Goal: Information Seeking & Learning: Learn about a topic

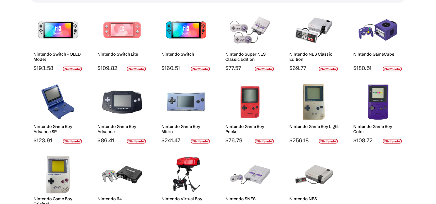
scroll to position [1, 0]
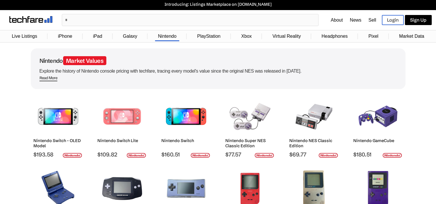
click at [54, 77] on span "Read More" at bounding box center [48, 78] width 18 height 6
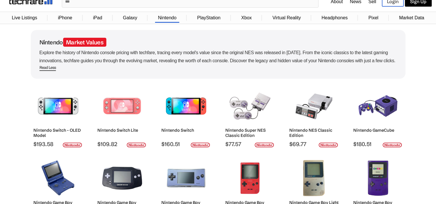
scroll to position [30, 0]
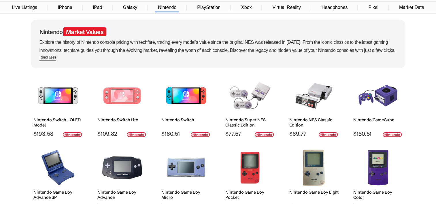
click at [22, 6] on link "Live Listings" at bounding box center [24, 7] width 31 height 11
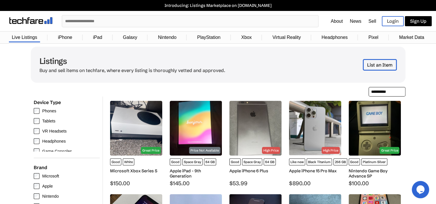
click at [93, 22] on input "text" at bounding box center [190, 21] width 256 height 11
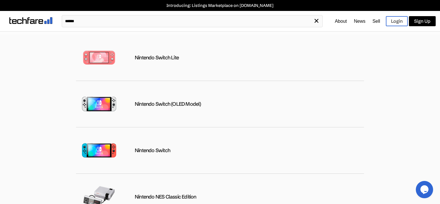
type input "******"
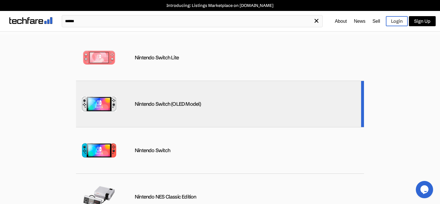
click at [144, 102] on div "Nintendo Switch (OLED Model)" at bounding box center [168, 104] width 67 height 7
